Goal: Information Seeking & Learning: Find specific fact

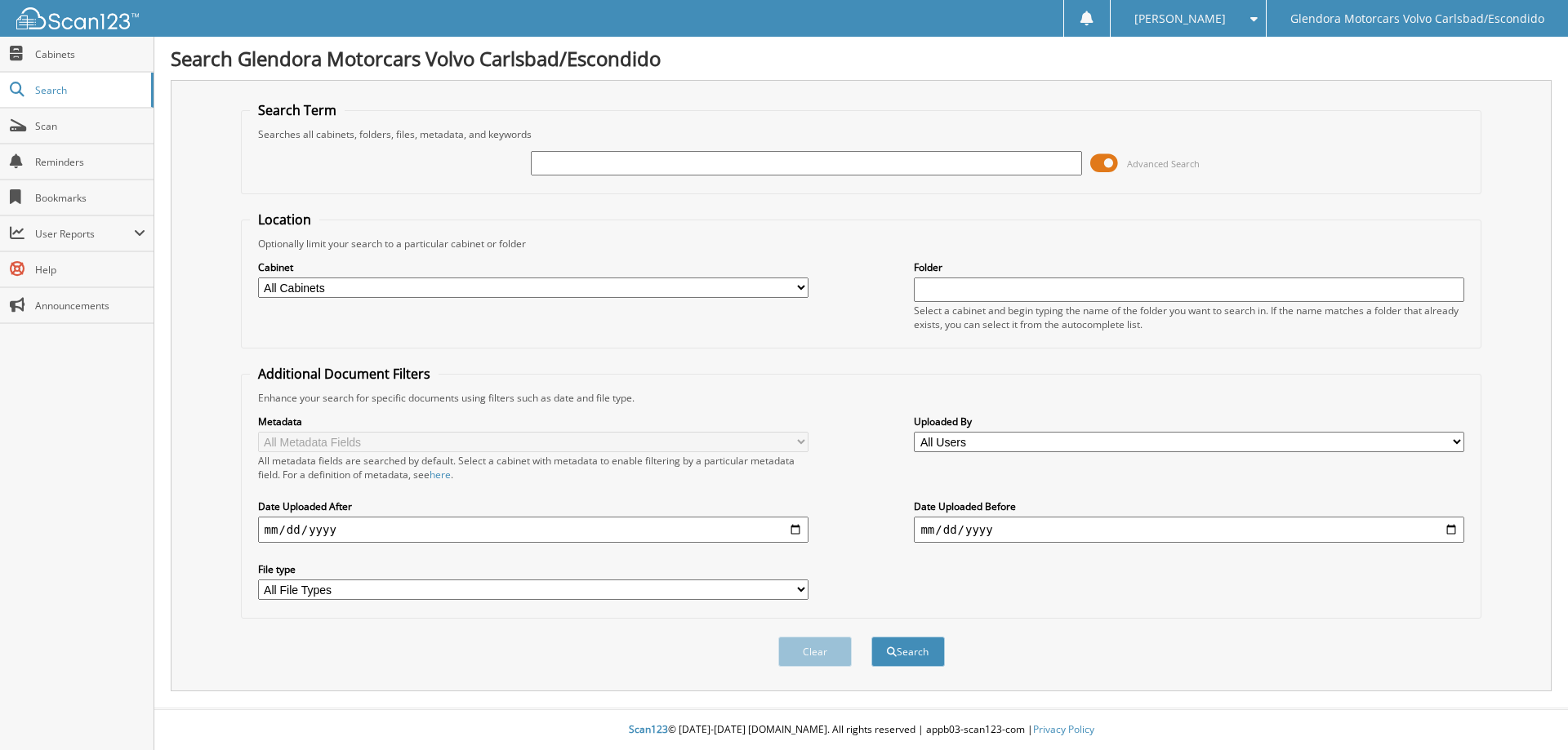
click at [795, 529] on input "date" at bounding box center [533, 529] width 550 height 26
type input "2025-09-02"
click at [917, 650] on button "Search" at bounding box center [908, 651] width 73 height 30
click at [623, 162] on input "text" at bounding box center [806, 163] width 550 height 24
click at [918, 646] on button "Search" at bounding box center [908, 651] width 73 height 30
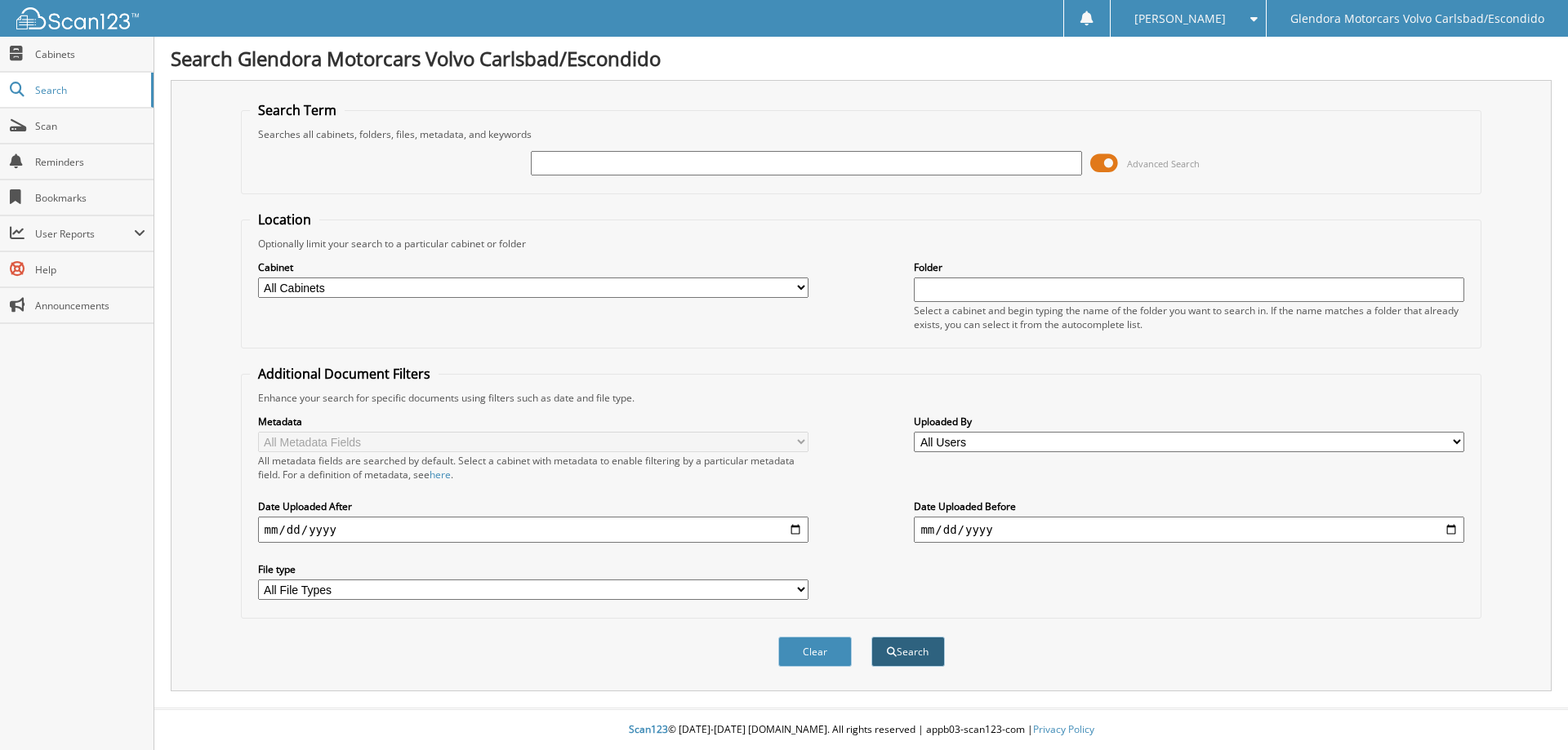
click at [913, 651] on button "Search" at bounding box center [908, 651] width 73 height 30
click at [1103, 165] on span at bounding box center [1104, 163] width 28 height 24
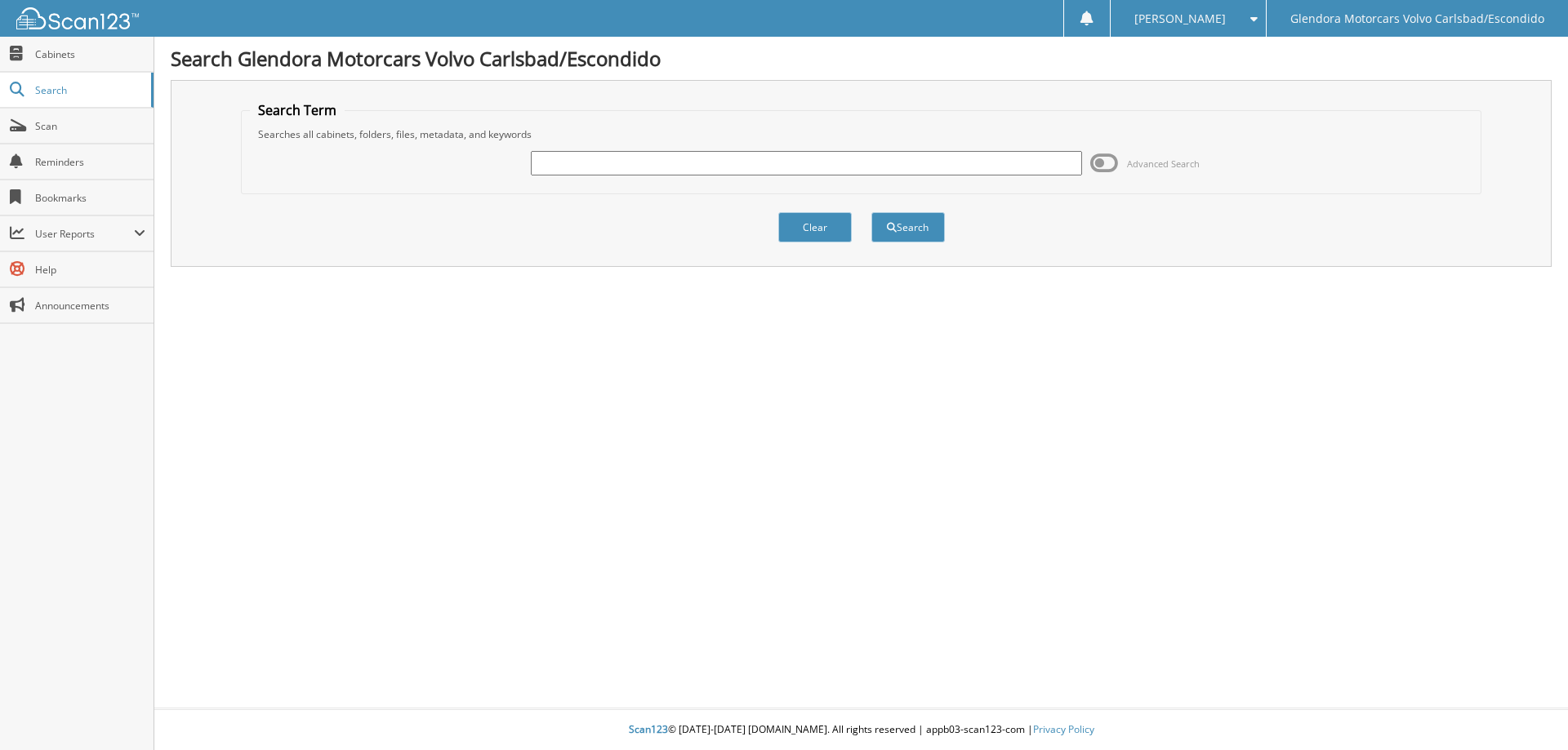
click at [556, 174] on input "text" at bounding box center [806, 163] width 550 height 24
click at [77, 58] on span "Cabinets" at bounding box center [90, 53] width 110 height 14
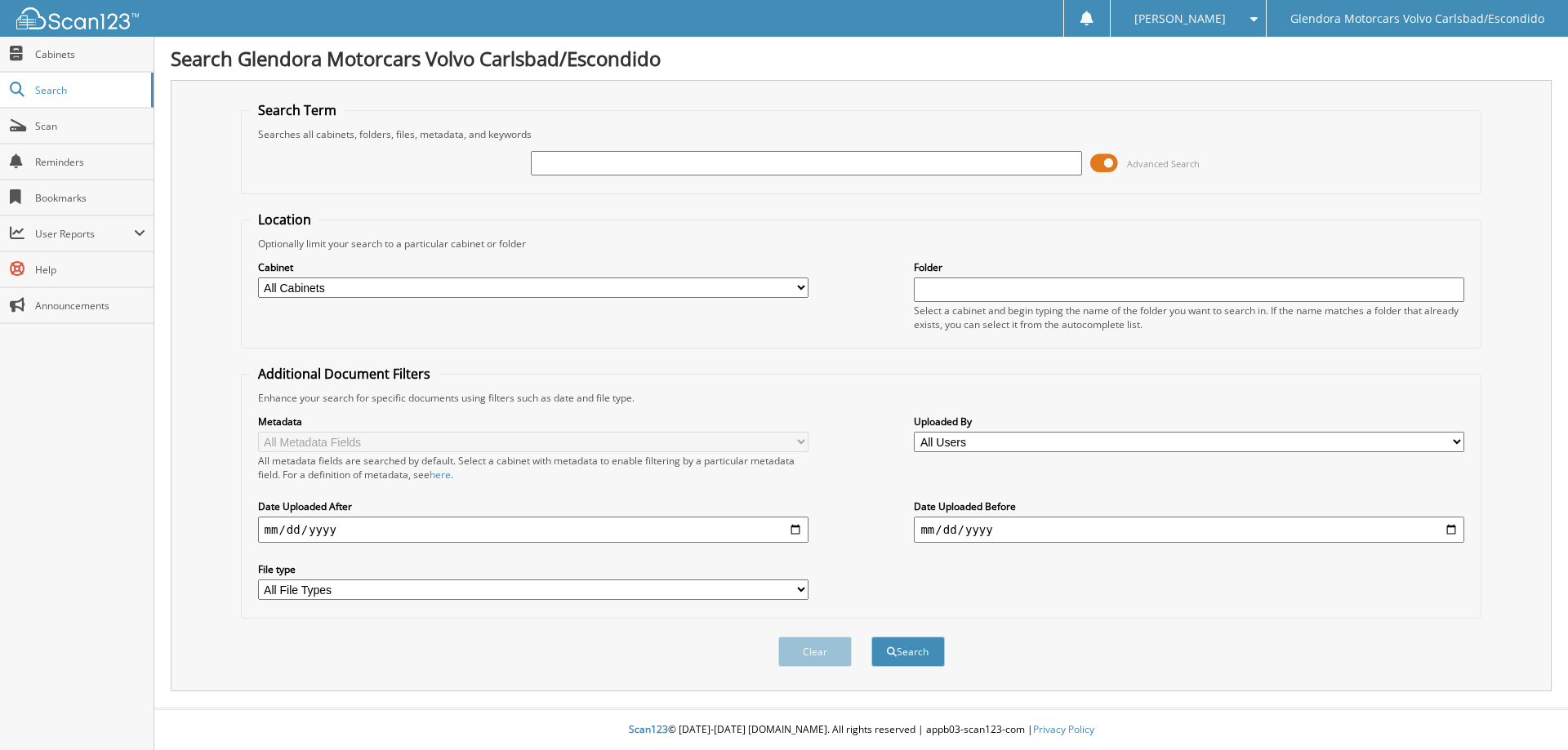
click at [1103, 166] on span at bounding box center [1104, 163] width 28 height 24
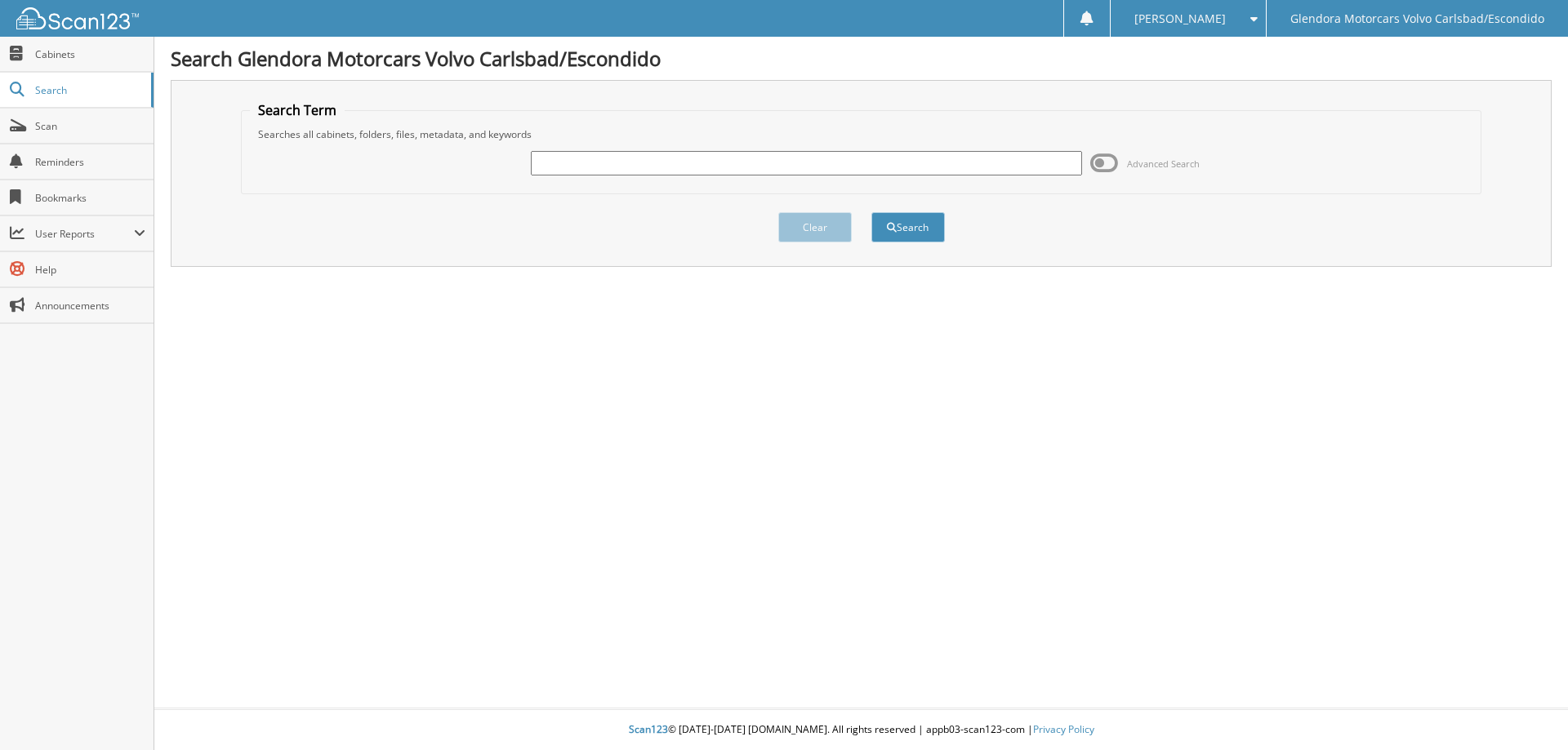
drag, startPoint x: 941, startPoint y: 184, endPoint x: 936, endPoint y: 167, distance: 17.7
click at [941, 184] on div "Advanced Search" at bounding box center [861, 163] width 1223 height 44
click at [933, 161] on input "text" at bounding box center [806, 163] width 550 height 24
type input "254723"
click at [871, 213] on button "Search" at bounding box center [908, 227] width 73 height 30
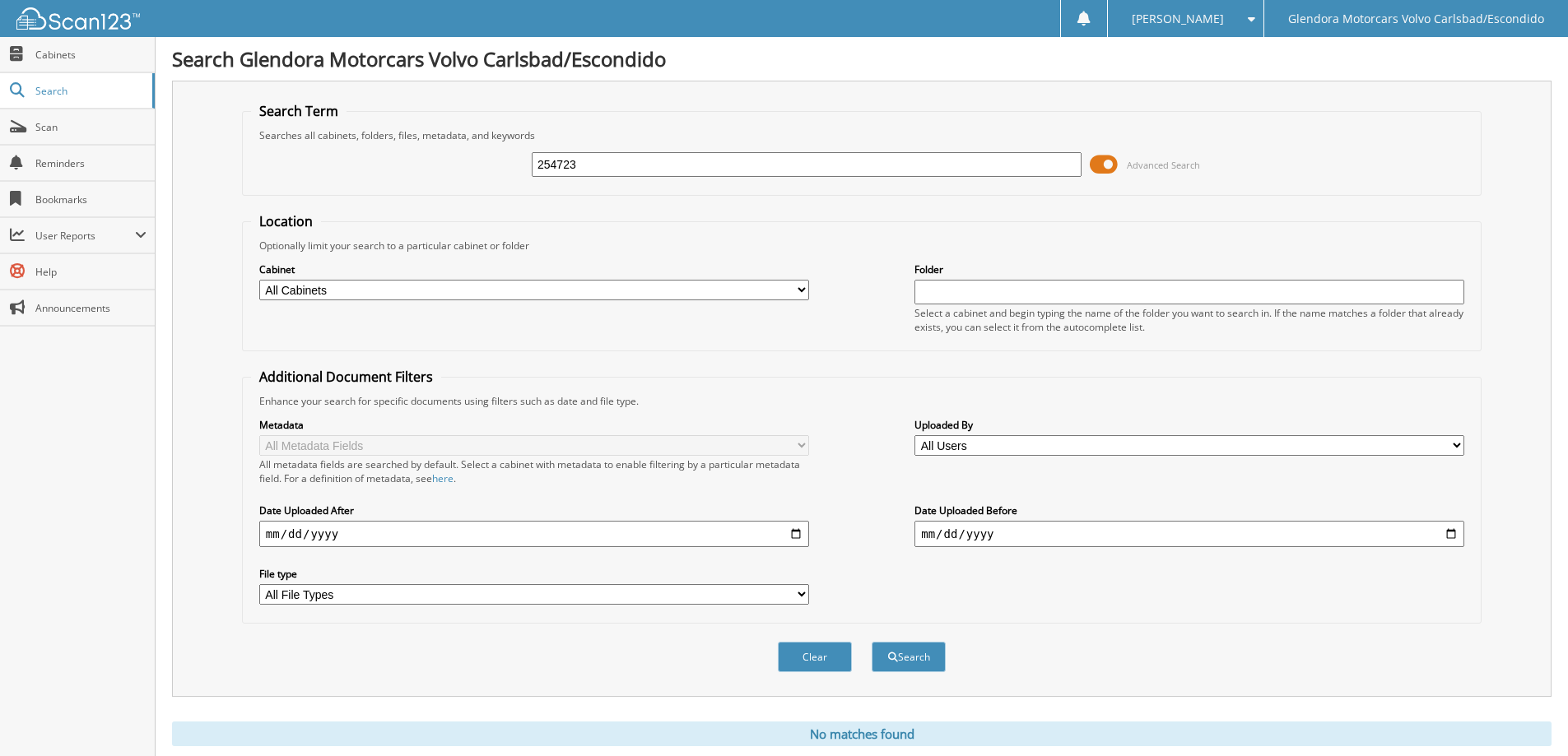
click at [1098, 165] on span at bounding box center [1104, 164] width 28 height 25
